Goal: Information Seeking & Learning: Learn about a topic

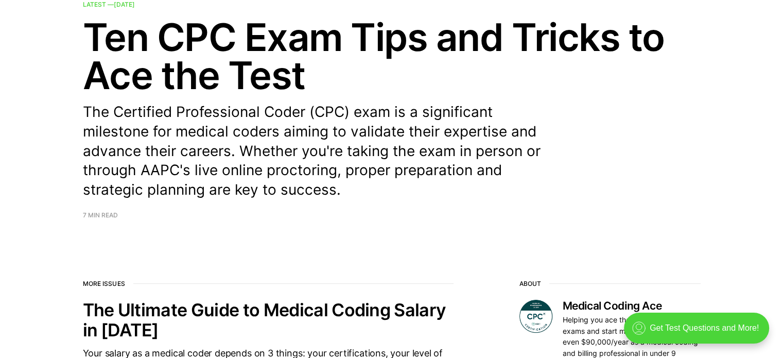
scroll to position [154, 0]
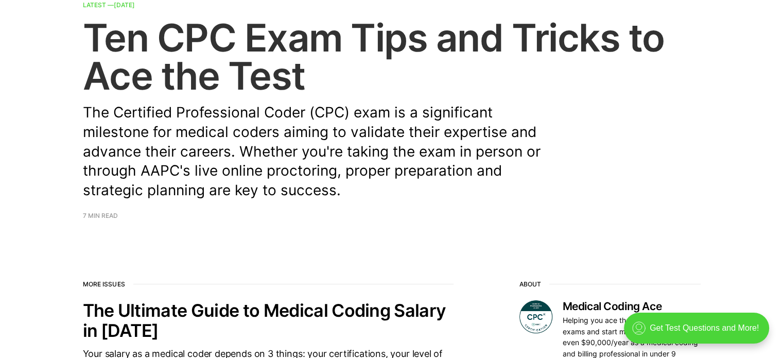
click at [107, 213] on span "7 min read" at bounding box center [100, 216] width 35 height 6
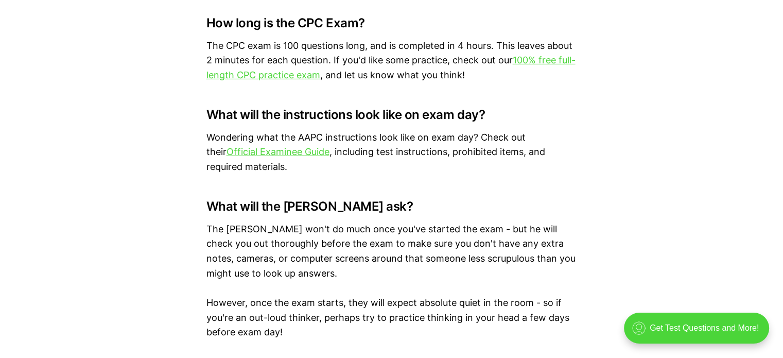
scroll to position [3398, 0]
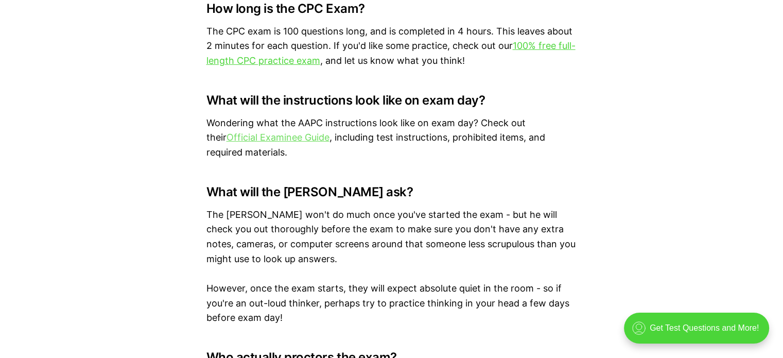
click at [303, 132] on link "Official Examinee Guide" at bounding box center [278, 137] width 103 height 11
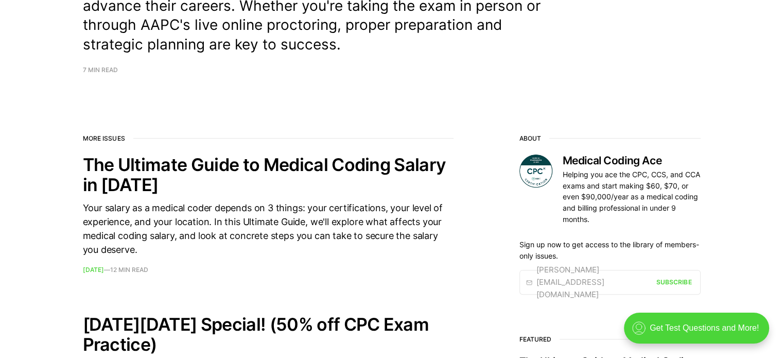
scroll to position [309, 0]
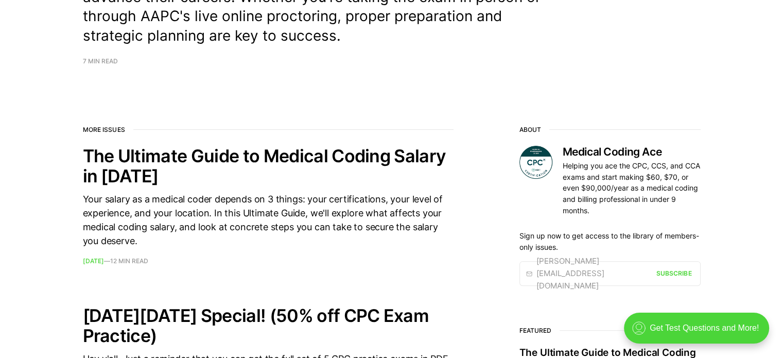
click at [120, 62] on footer "7 min read" at bounding box center [392, 61] width 618 height 6
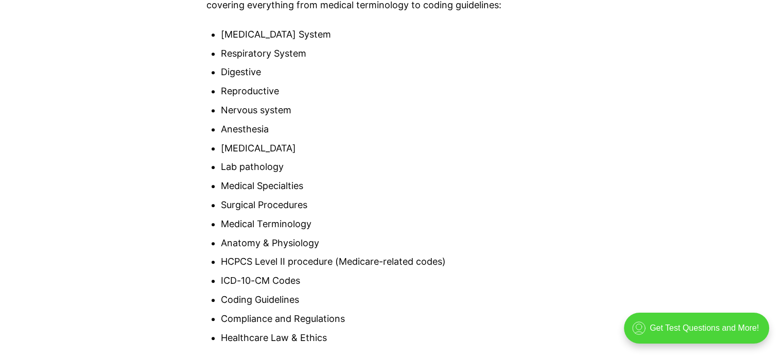
scroll to position [4891, 0]
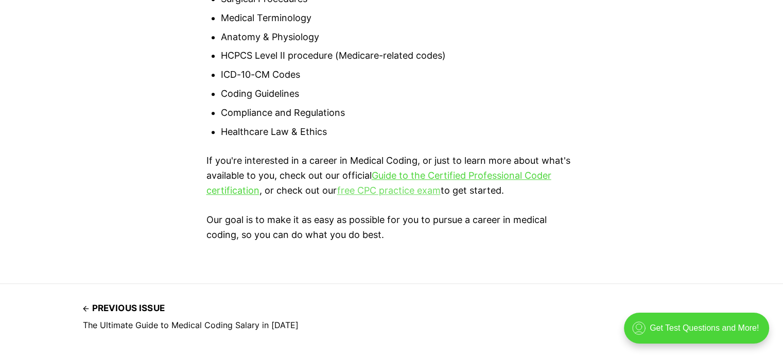
click at [415, 185] on link "free CPC practice exam" at bounding box center [388, 190] width 103 height 11
